Goal: Information Seeking & Learning: Learn about a topic

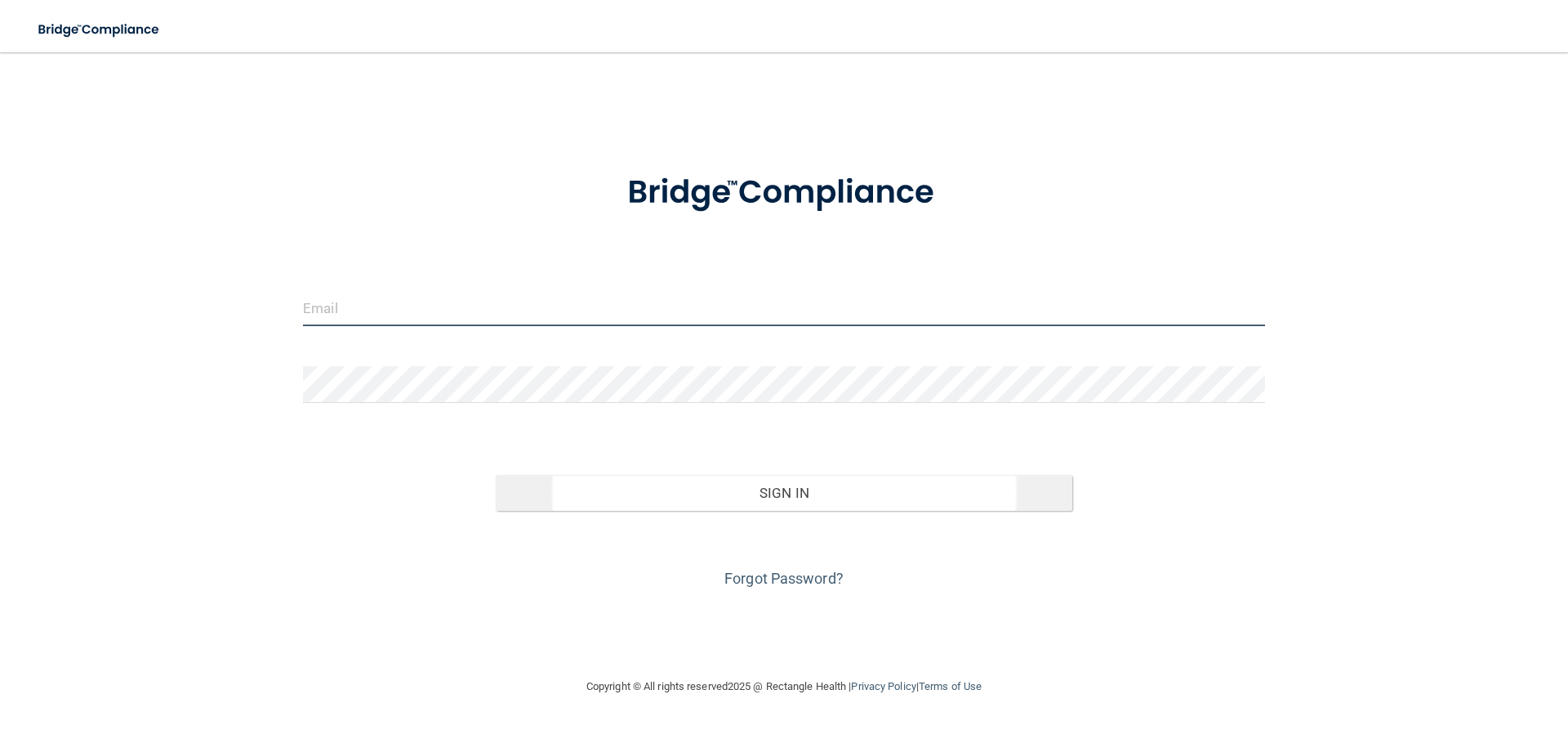
type input "[EMAIL_ADDRESS][DOMAIN_NAME]"
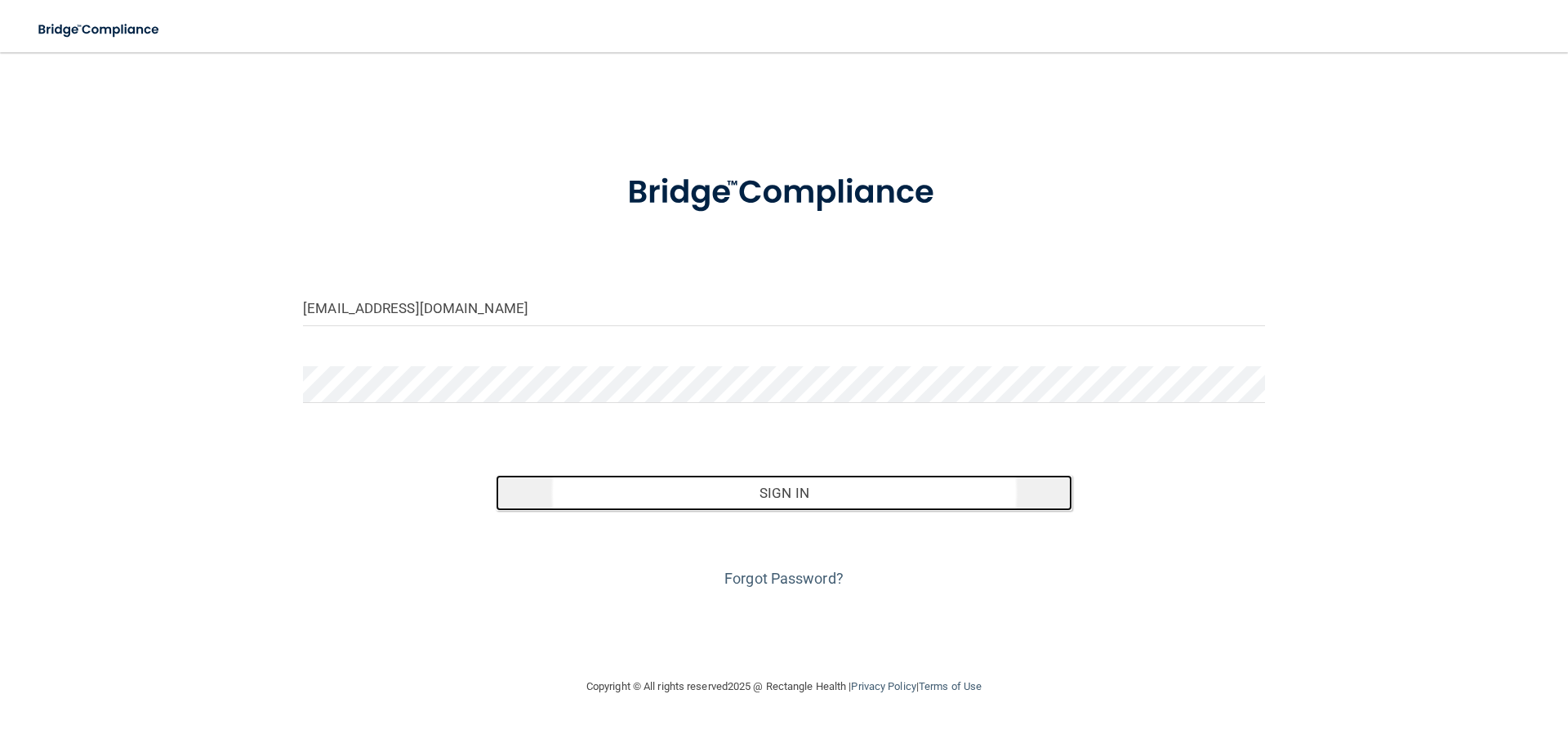
click at [794, 503] on button "Sign In" at bounding box center [784, 493] width 577 height 36
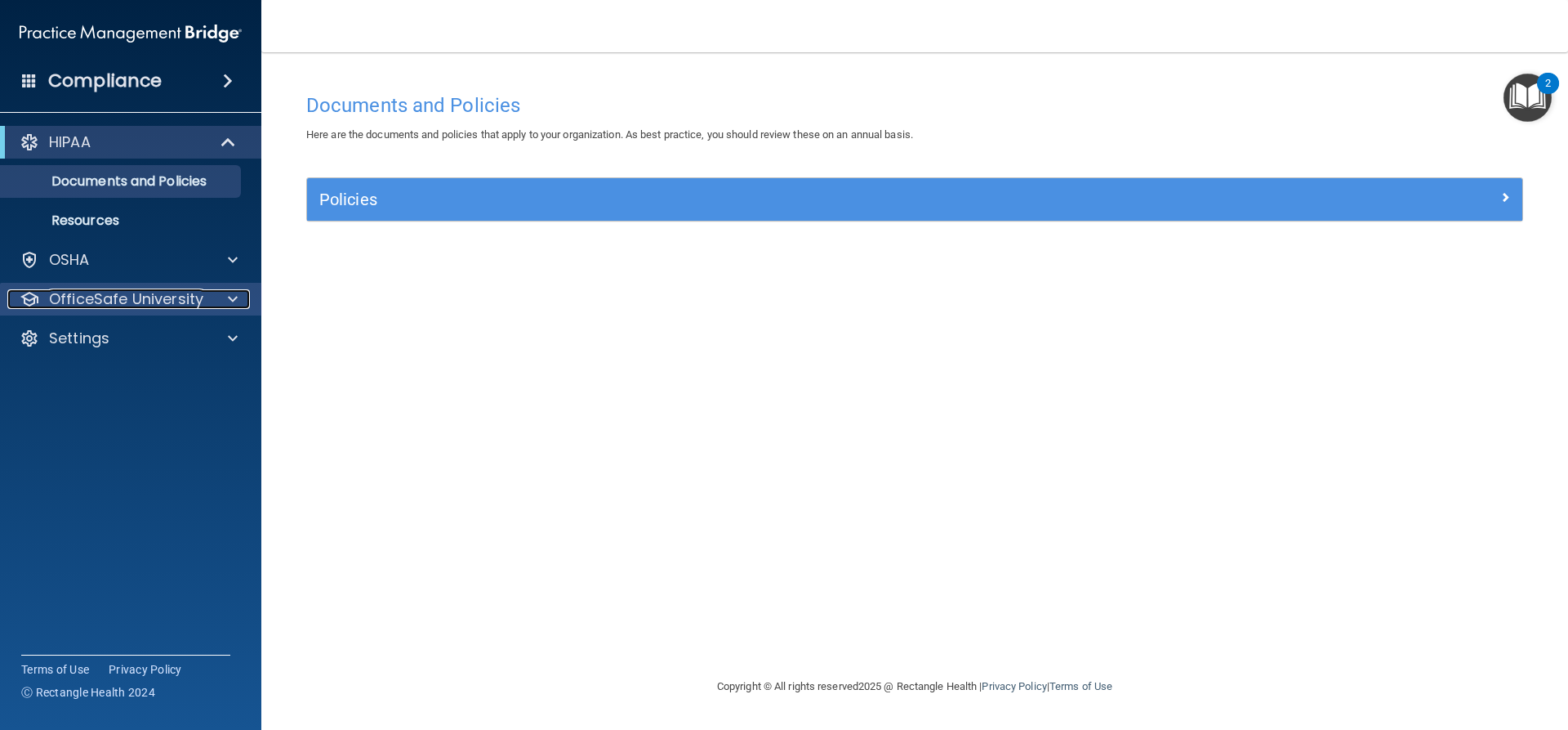
click at [225, 295] on div at bounding box center [230, 299] width 40 height 20
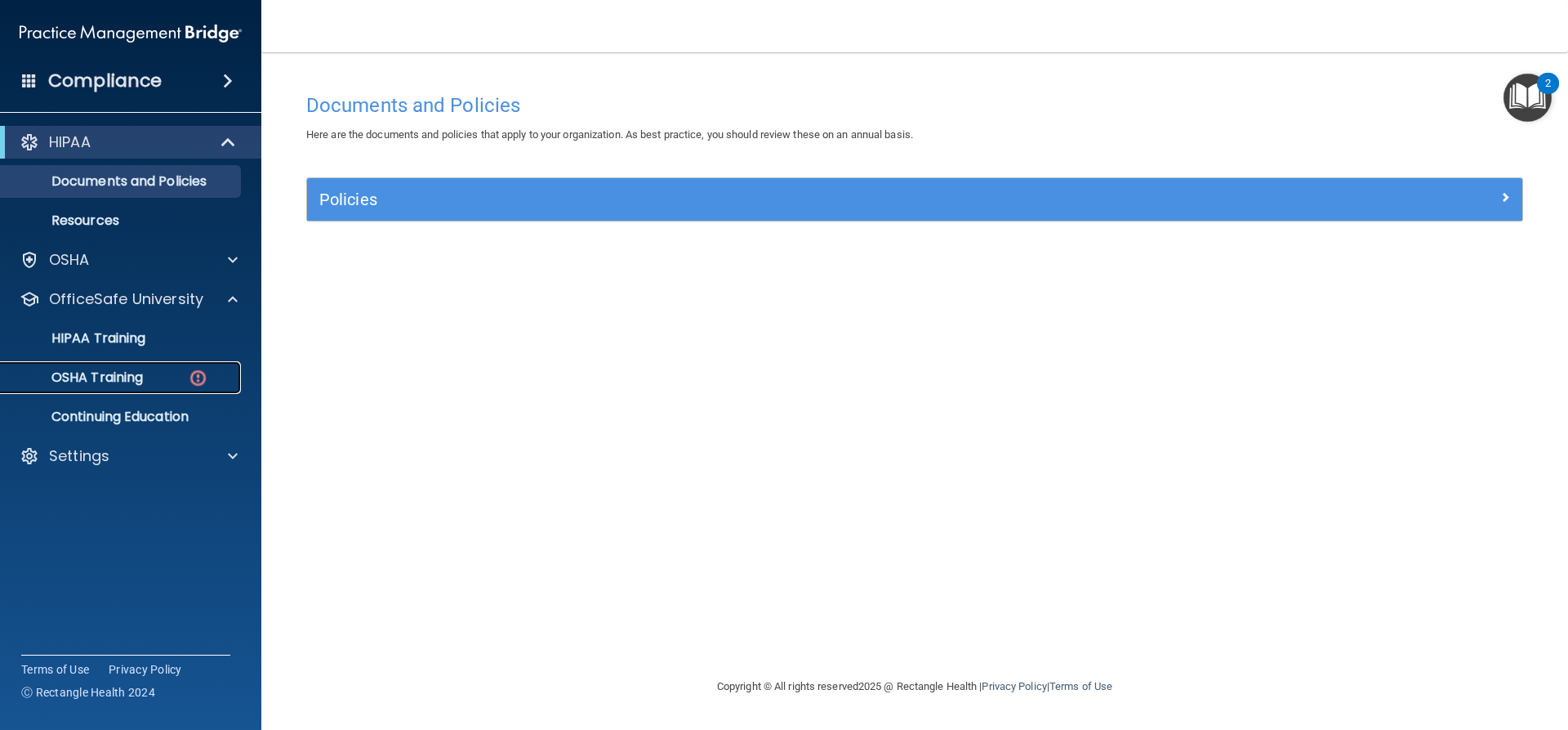
click at [190, 383] on img at bounding box center [198, 378] width 21 height 21
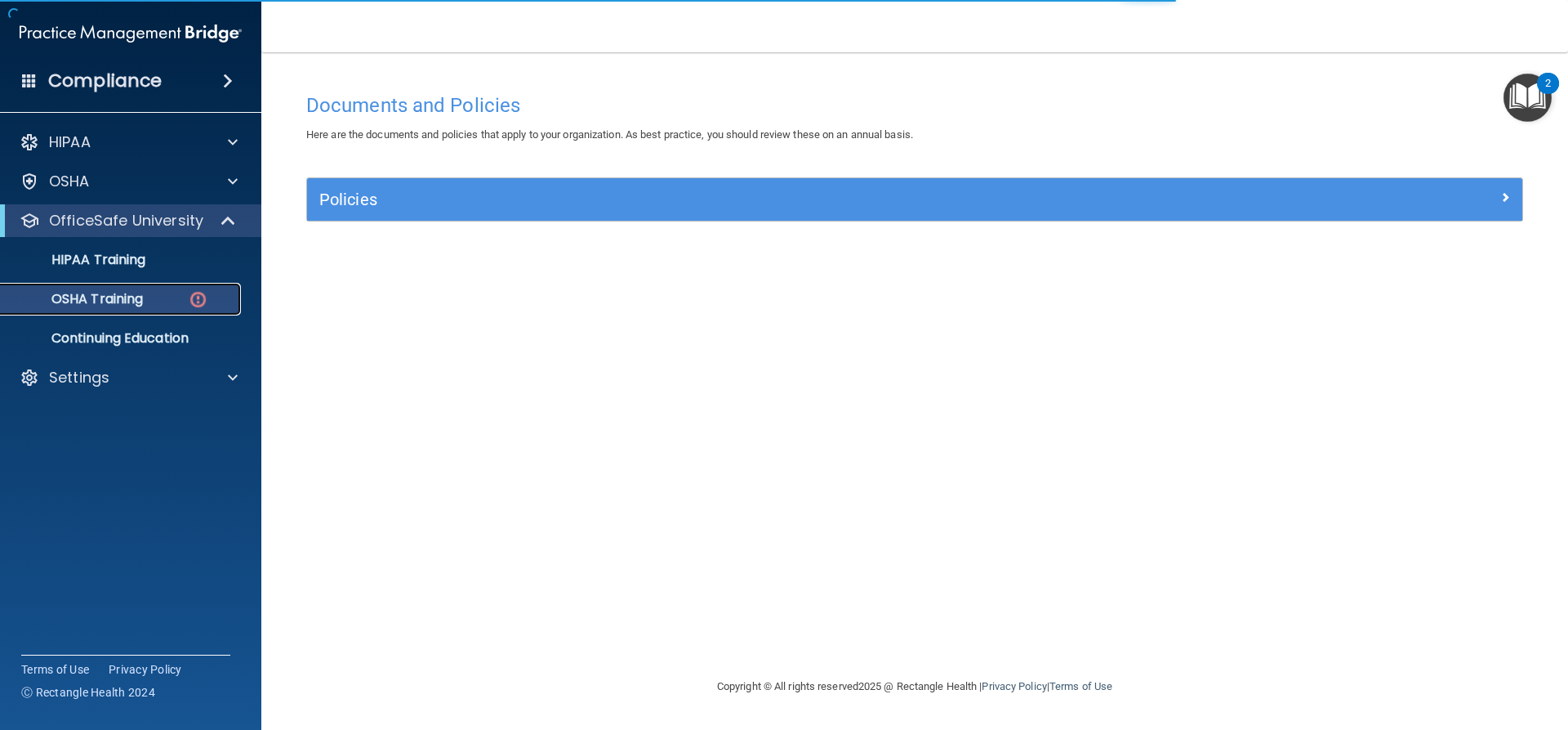
click at [226, 298] on div "OSHA Training" at bounding box center [122, 299] width 223 height 16
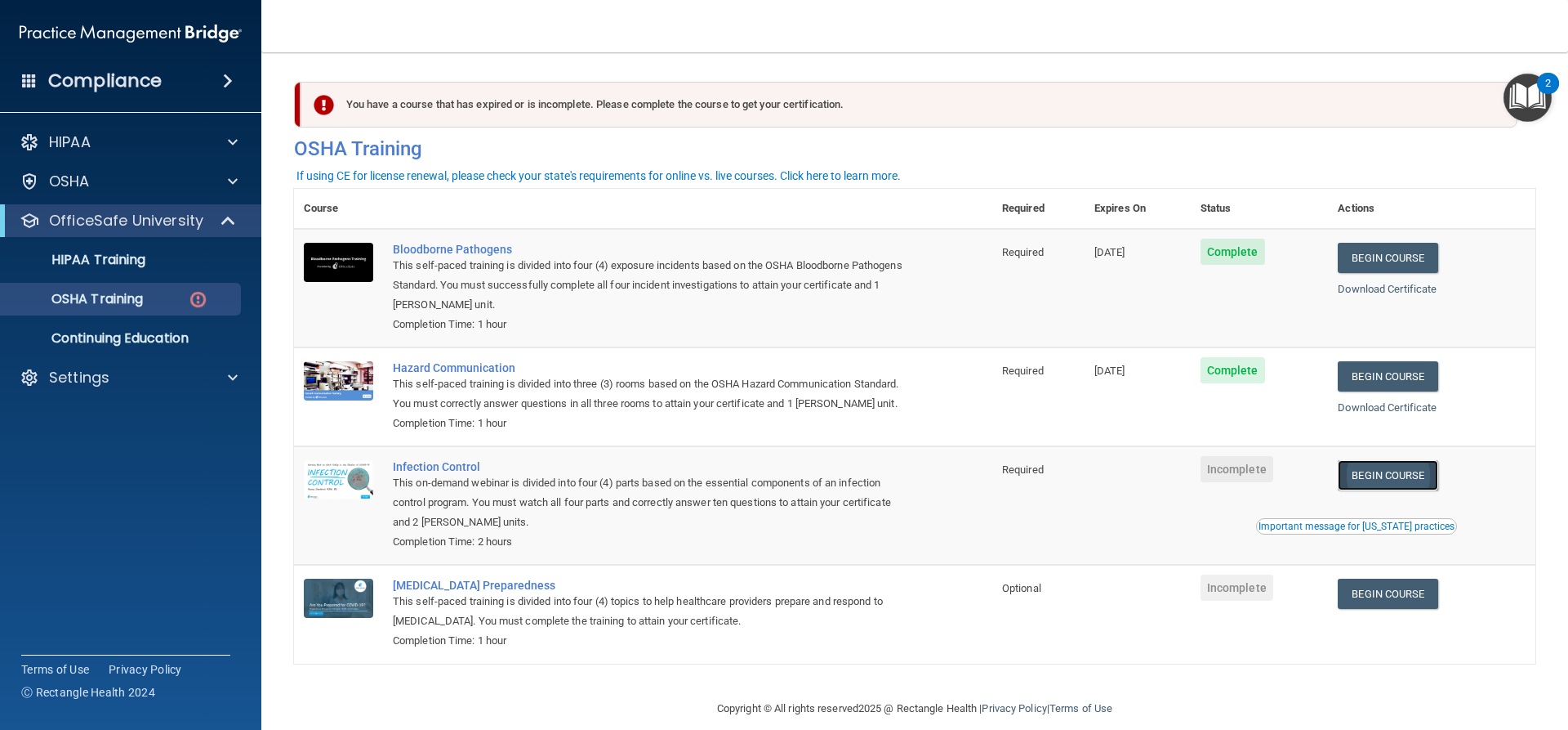
click at [1380, 490] on link "Begin Course" at bounding box center [1387, 476] width 100 height 31
click at [155, 300] on div "OSHA Training" at bounding box center [122, 299] width 223 height 16
click at [199, 303] on img at bounding box center [198, 299] width 21 height 21
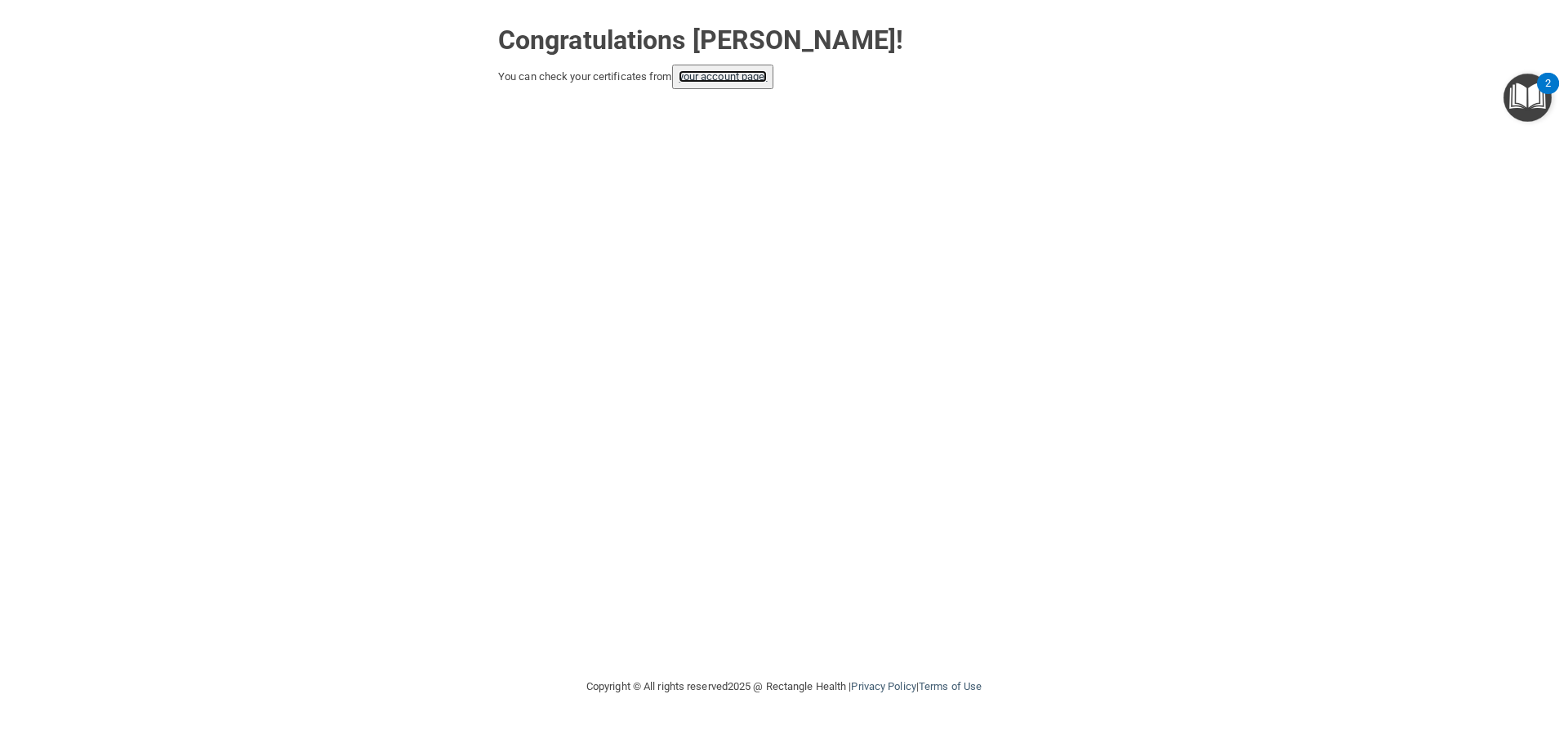
click at [710, 76] on link "your account page!" at bounding box center [722, 76] width 89 height 13
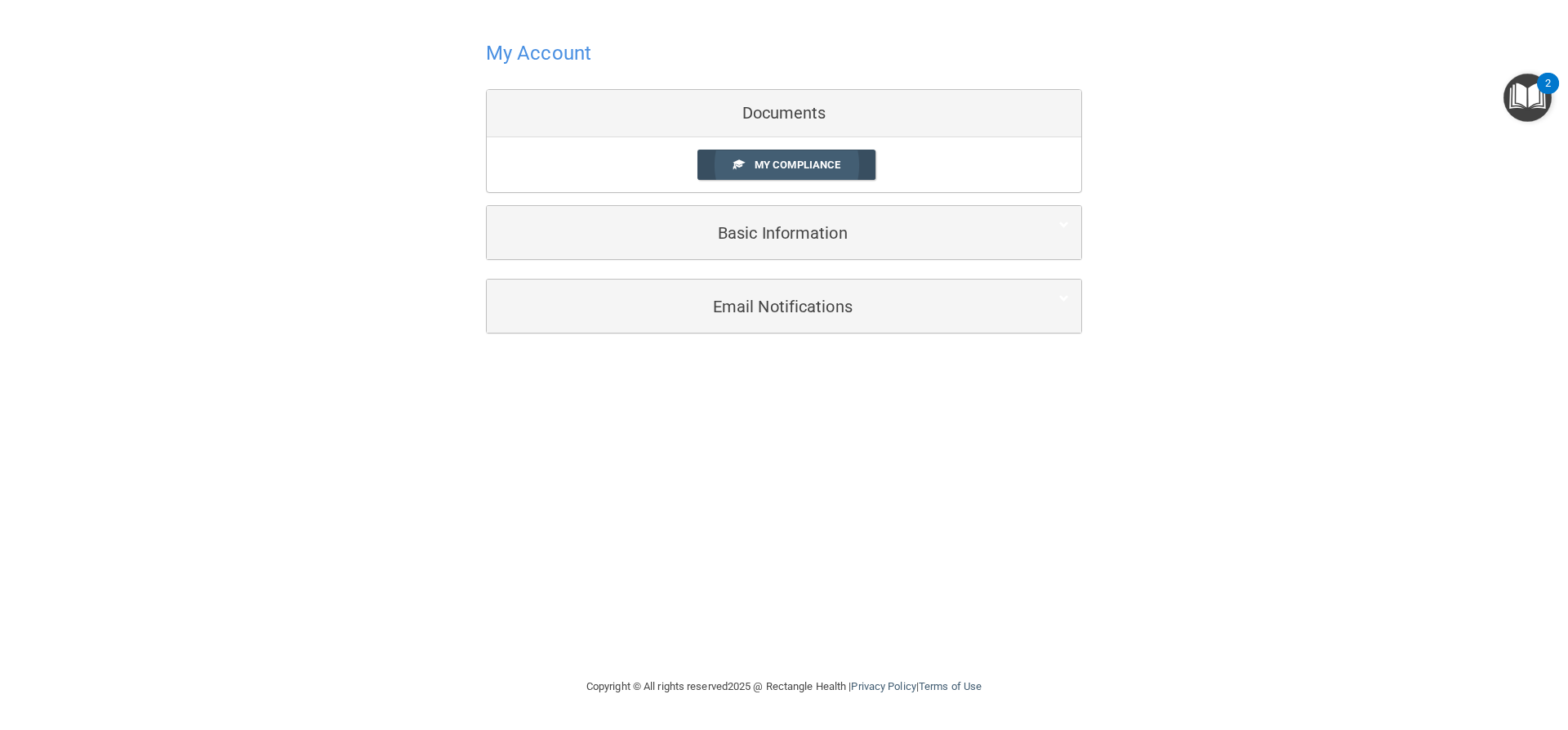
click at [743, 166] on span at bounding box center [739, 164] width 11 height 11
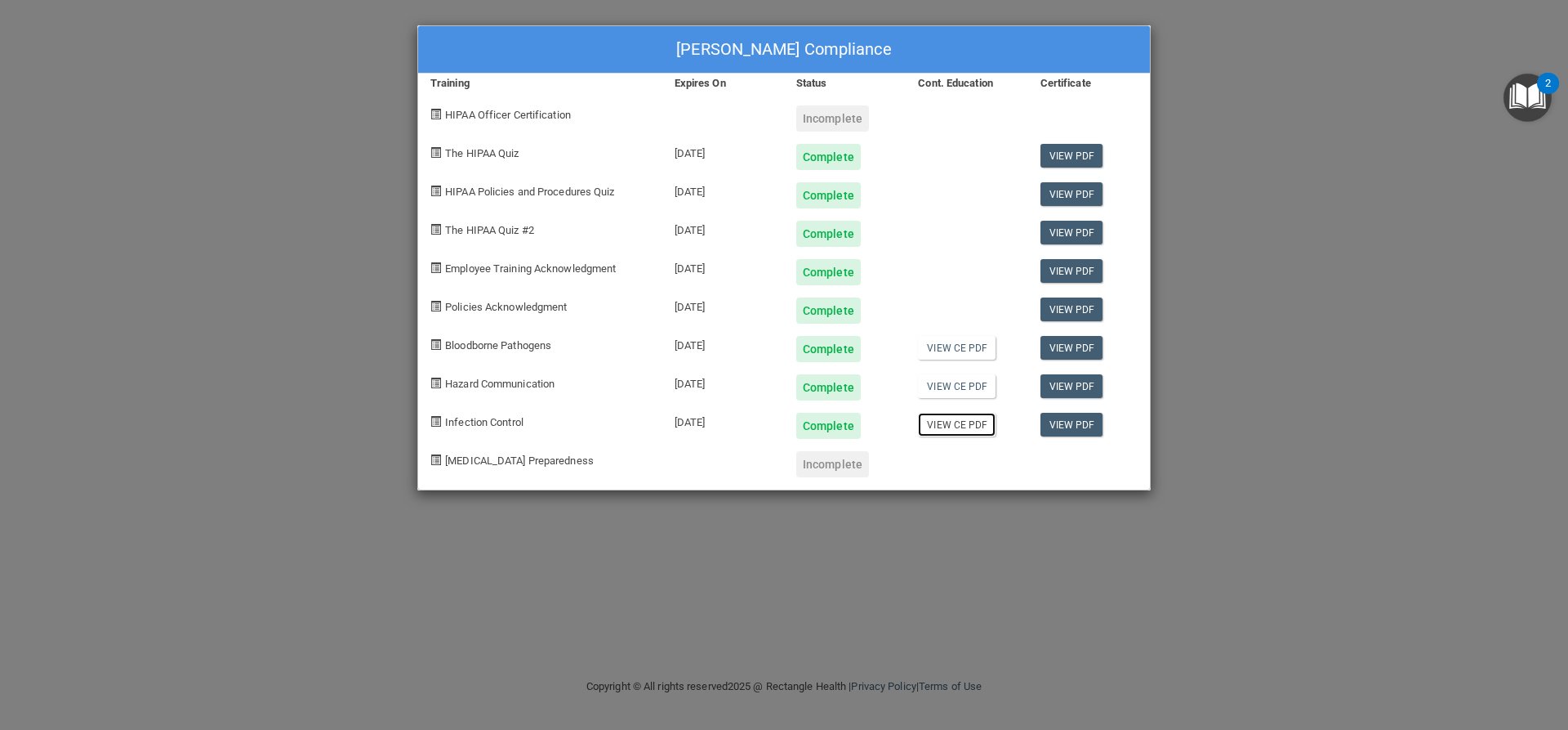
click at [966, 428] on link "View CE PDF" at bounding box center [956, 424] width 77 height 23
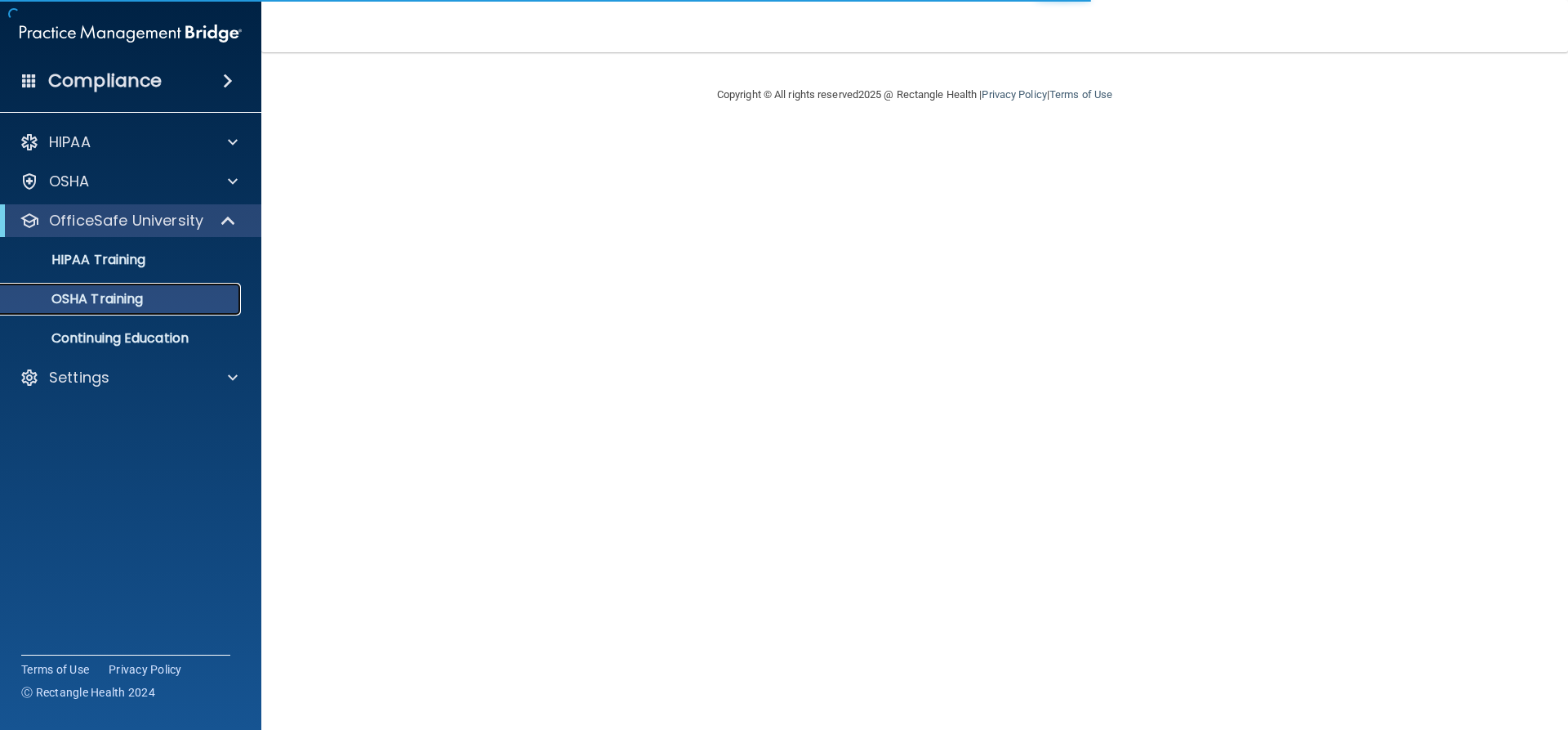
click at [168, 294] on div "OSHA Training" at bounding box center [122, 299] width 223 height 16
